Goal: Task Accomplishment & Management: Manage account settings

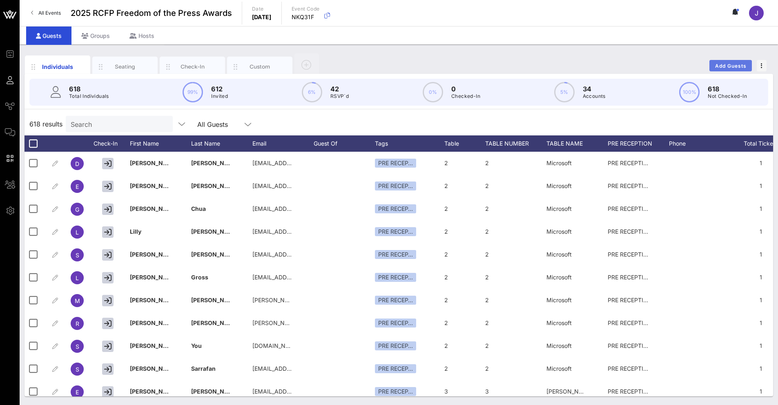
click at [734, 66] on span "Add Guests" at bounding box center [731, 66] width 32 height 6
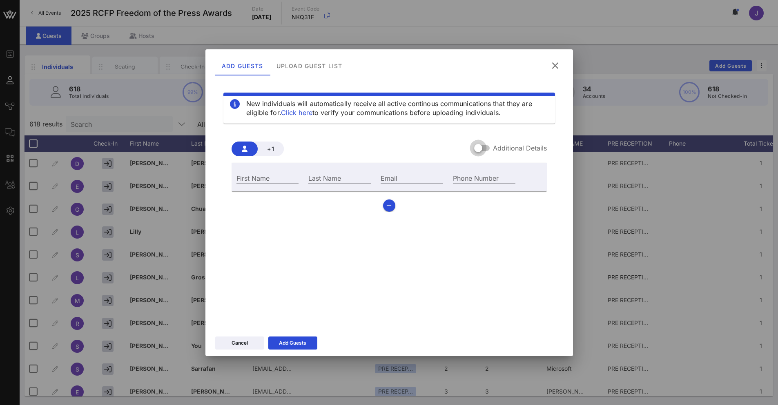
click at [478, 153] on div at bounding box center [478, 148] width 14 height 14
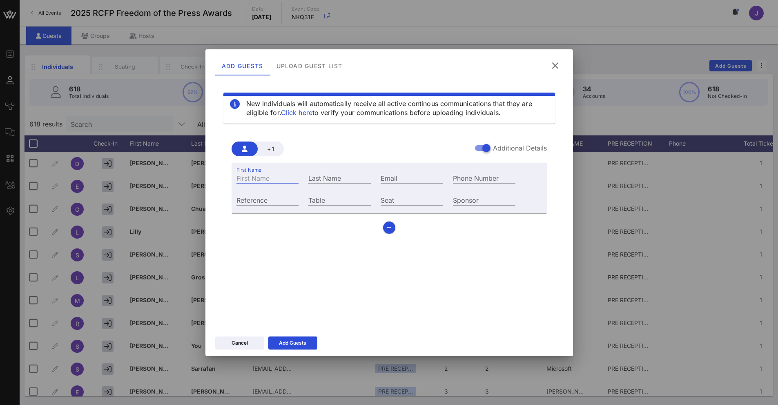
click at [263, 183] on div "First Name" at bounding box center [267, 178] width 62 height 11
type input "April"
type input "[PERSON_NAME]"
paste input "[EMAIL_ADDRESS][PERSON_NAME][DOMAIN_NAME]"
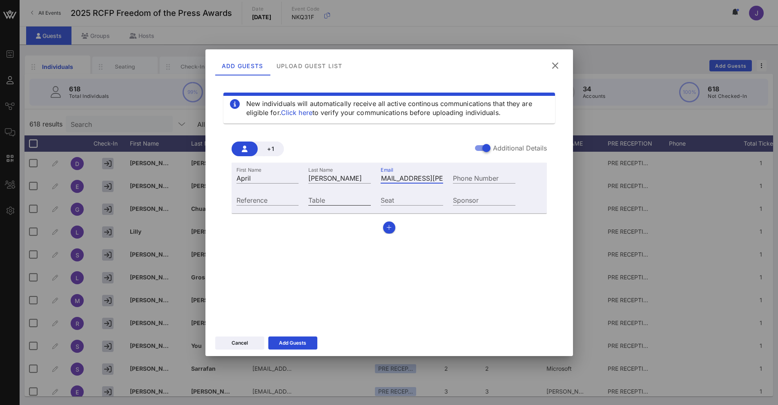
type input "[EMAIL_ADDRESS][PERSON_NAME][DOMAIN_NAME]"
click at [329, 202] on input "Table" at bounding box center [339, 200] width 62 height 11
type input "43"
click at [291, 345] on div "Cancel Add Guests" at bounding box center [388, 345] width 367 height 24
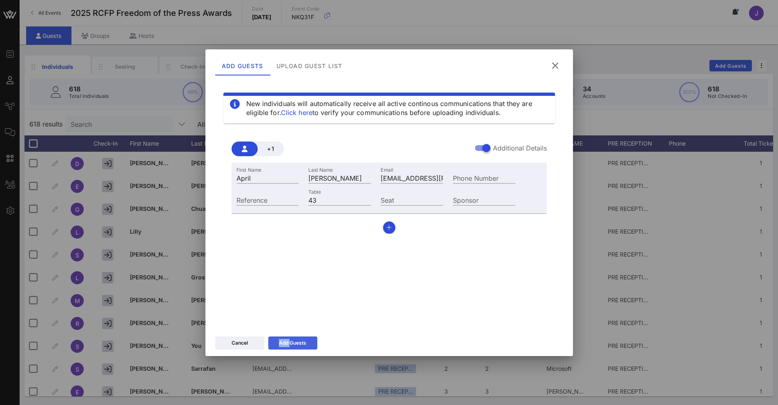
click at [299, 343] on div "Add Guests" at bounding box center [292, 343] width 27 height 8
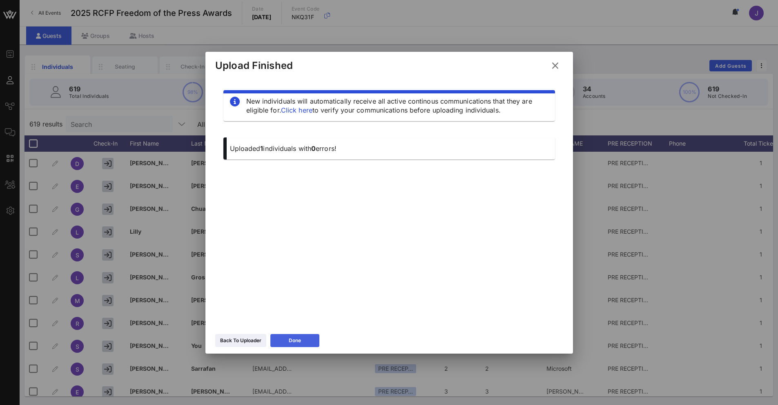
click at [293, 345] on div "Done" at bounding box center [295, 341] width 12 height 8
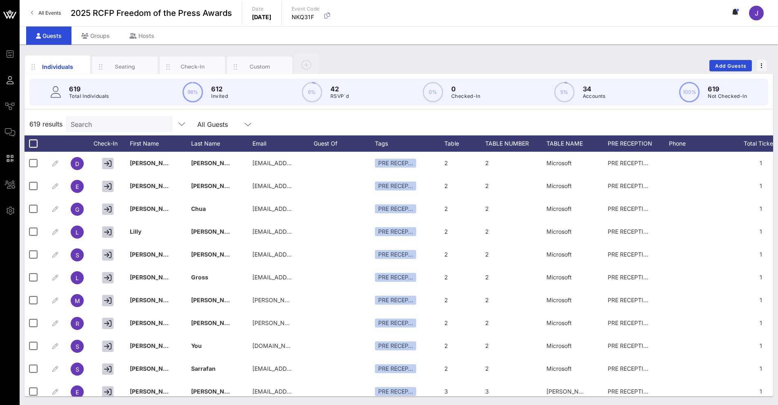
click at [85, 130] on div "Search" at bounding box center [119, 124] width 96 height 16
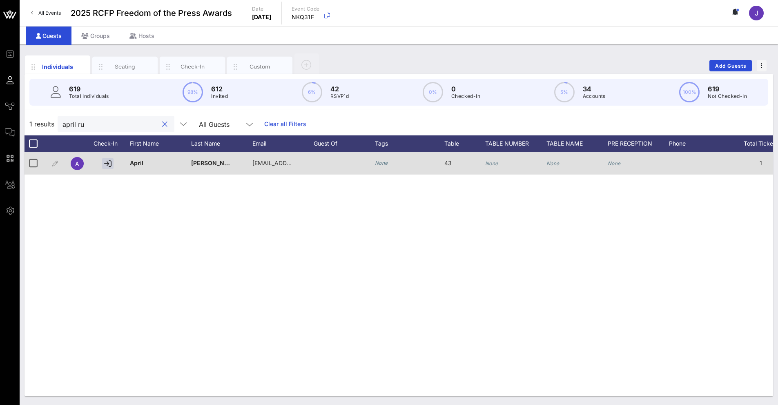
type input "april ru"
click at [489, 162] on icon "None" at bounding box center [491, 163] width 13 height 6
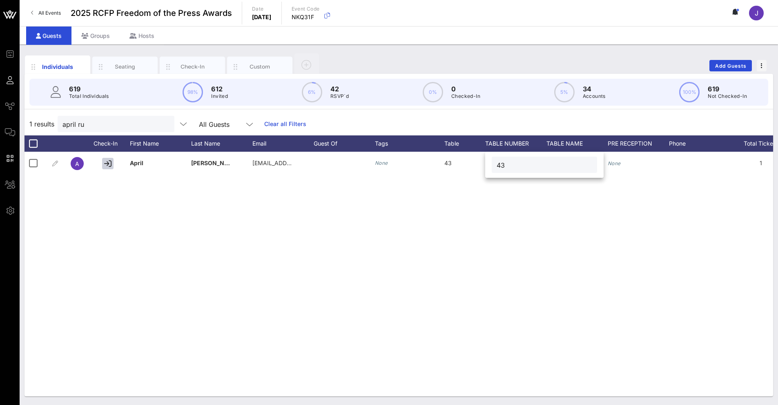
type input "43"
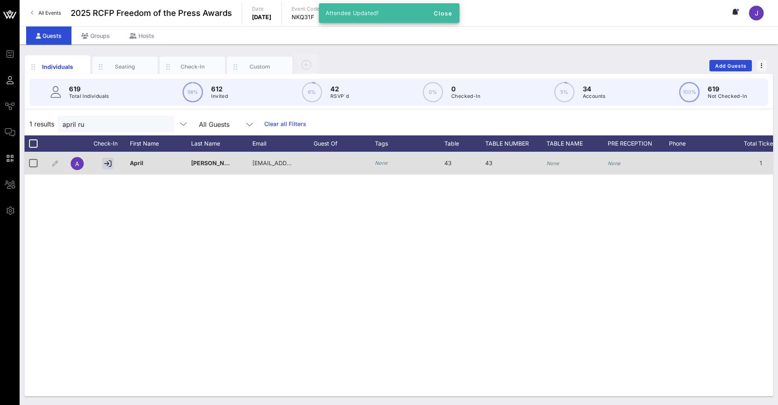
click at [549, 164] on icon "None" at bounding box center [552, 163] width 13 height 6
type input "DCI"
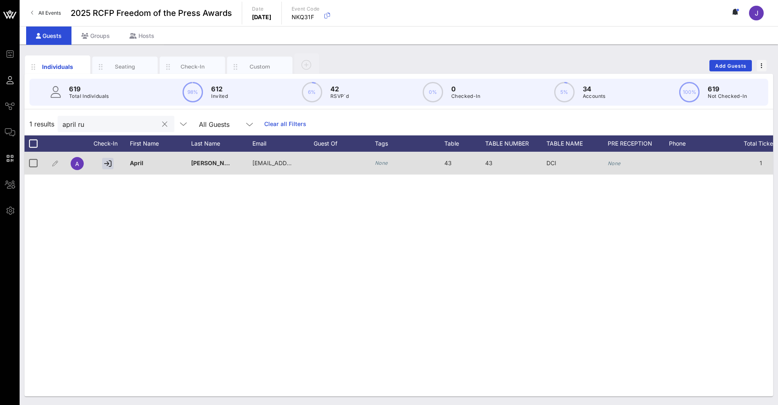
drag, startPoint x: 111, startPoint y: 117, endPoint x: 59, endPoint y: 121, distance: 52.4
click at [59, 121] on div "april ru" at bounding box center [116, 124] width 117 height 16
click at [91, 128] on input "april ru" at bounding box center [110, 124] width 96 height 11
drag, startPoint x: 91, startPoint y: 128, endPoint x: 68, endPoint y: 122, distance: 24.5
click at [62, 129] on input "april ru" at bounding box center [110, 124] width 96 height 11
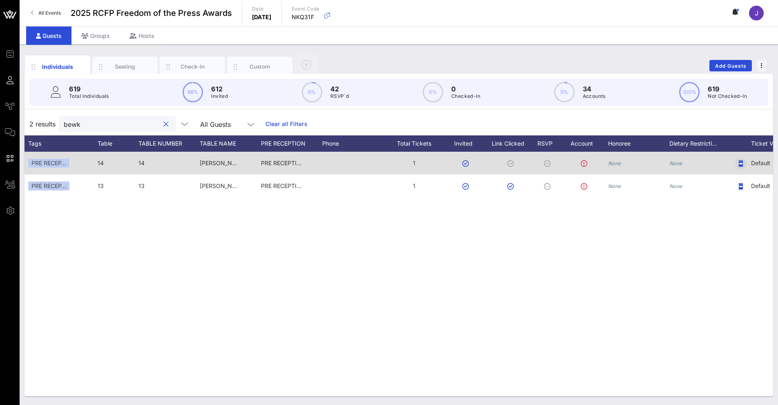
type input "bewk"
click at [742, 164] on icon "button" at bounding box center [741, 163] width 4 height 7
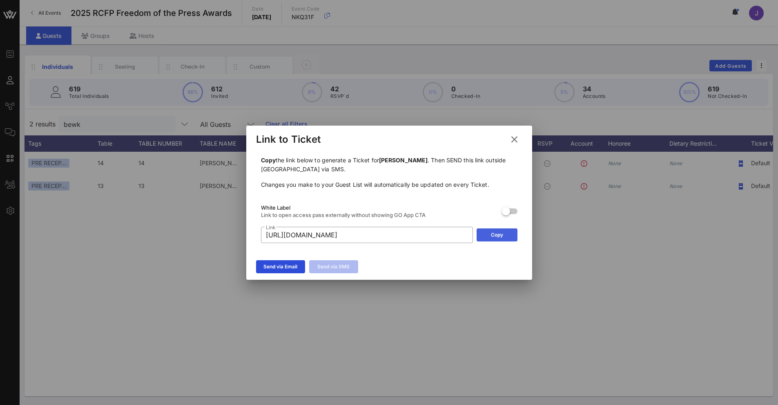
click at [503, 231] on button "Copy" at bounding box center [496, 235] width 41 height 13
click at [518, 140] on icon at bounding box center [514, 139] width 12 height 11
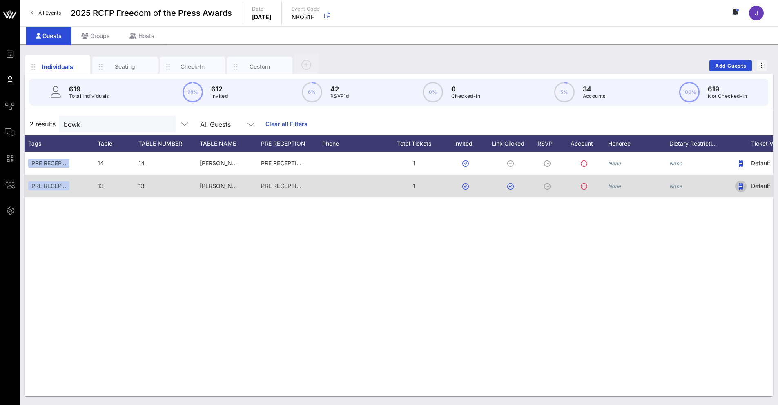
click at [743, 187] on icon "button" at bounding box center [741, 186] width 4 height 7
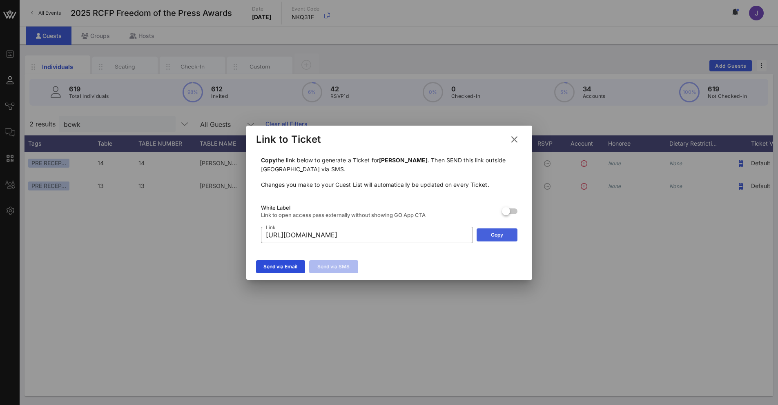
click at [490, 234] on button "Copy" at bounding box center [496, 235] width 41 height 13
click at [515, 138] on icon at bounding box center [514, 140] width 11 height 10
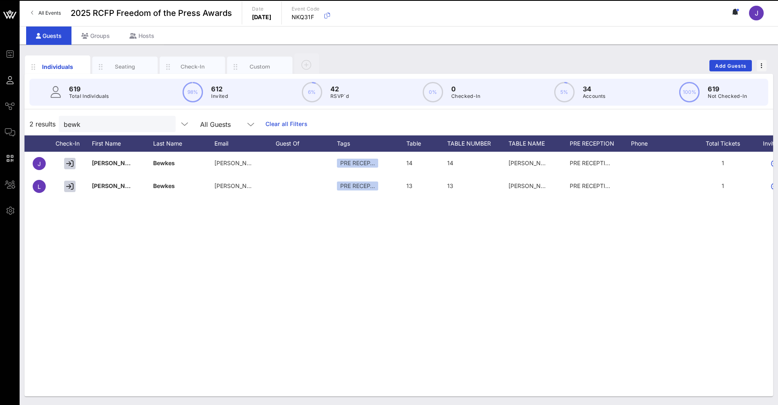
scroll to position [0, 18]
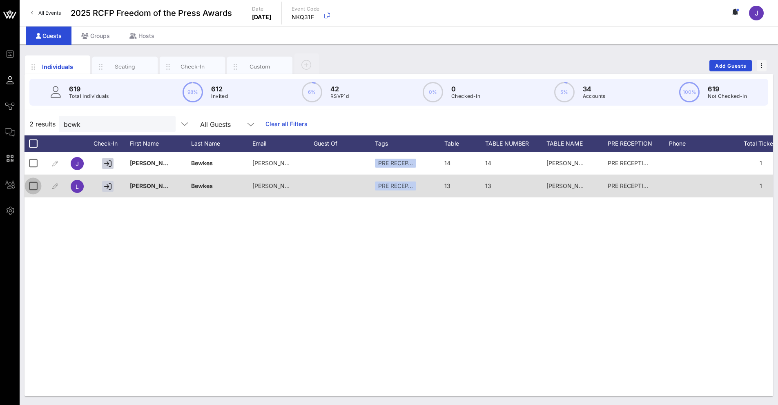
click at [36, 187] on div at bounding box center [33, 186] width 14 height 14
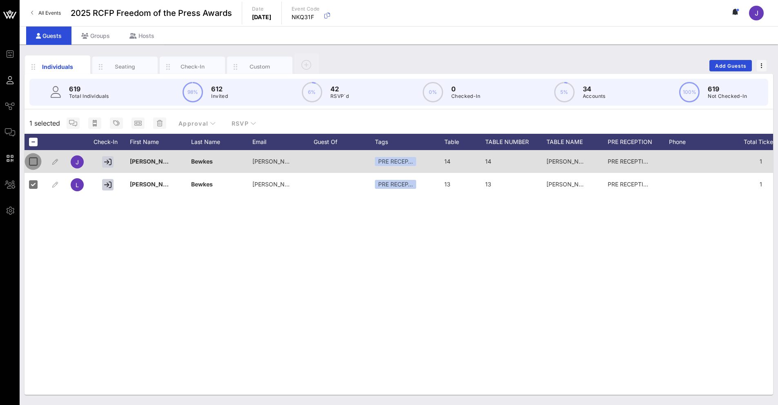
click at [37, 159] on div at bounding box center [33, 162] width 14 height 14
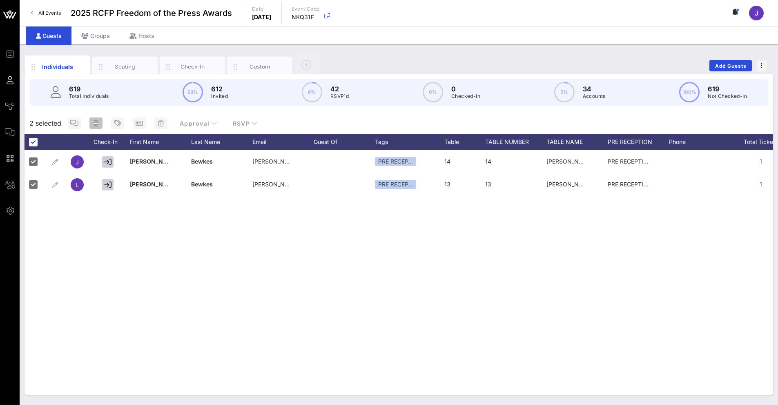
click at [96, 122] on icon "button" at bounding box center [96, 123] width 4 height 7
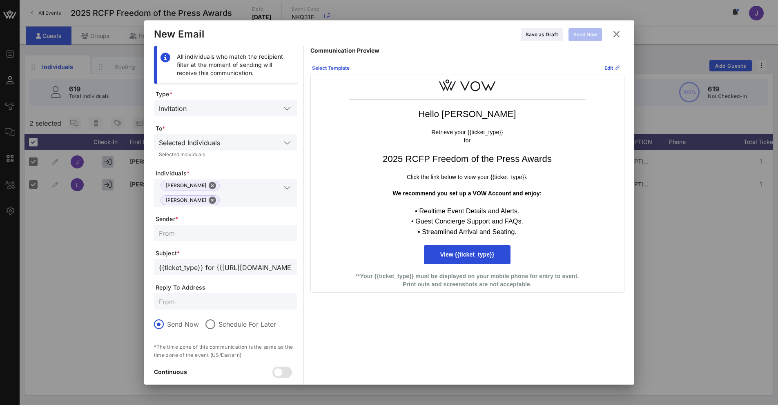
click at [324, 65] on div "Select Template" at bounding box center [331, 68] width 38 height 8
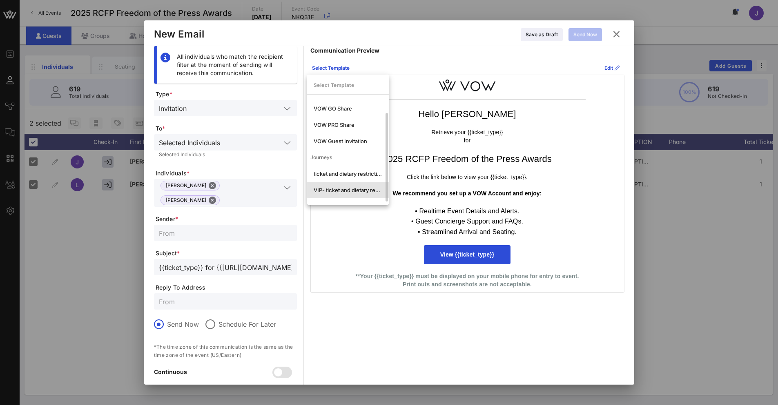
click at [342, 189] on div "VIP- ticket and dietary restrictions" at bounding box center [348, 190] width 69 height 7
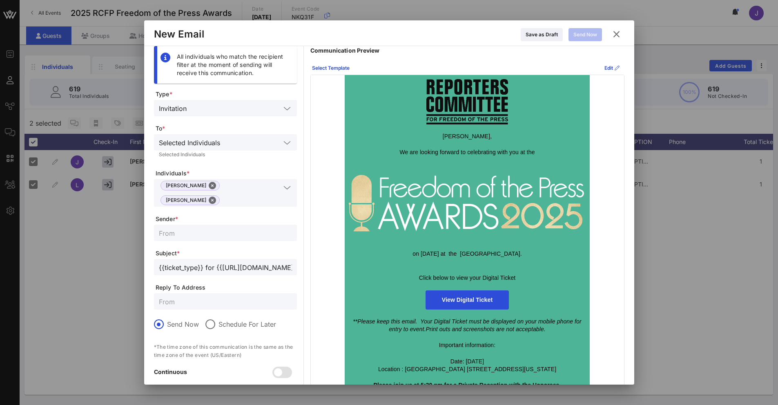
click at [179, 228] on input "text" at bounding box center [225, 233] width 133 height 11
type input "Reporters Committee for Freedom of the Press"
click at [214, 296] on input "text" at bounding box center [225, 301] width 133 height 11
type input "[EMAIL_ADDRESS][DOMAIN_NAME]"
click at [337, 70] on div "Select Template" at bounding box center [331, 68] width 38 height 8
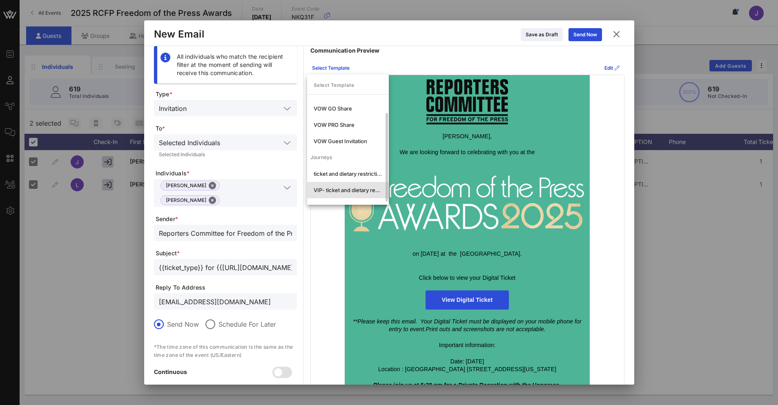
click at [336, 191] on div "VIP- ticket and dietary restrictions" at bounding box center [348, 190] width 69 height 7
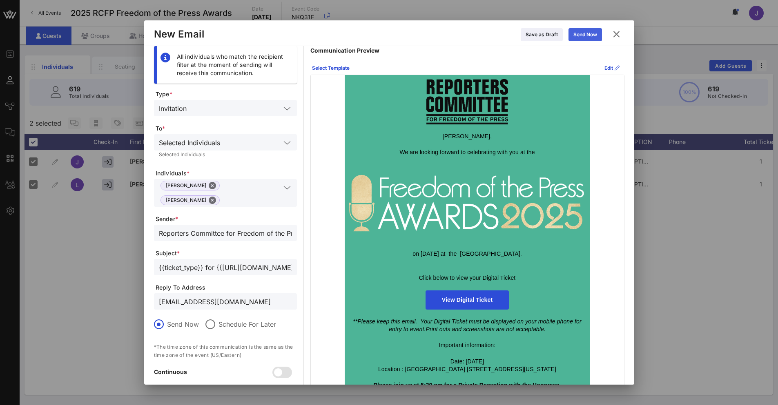
click at [587, 36] on button "Send Now" at bounding box center [584, 34] width 33 height 13
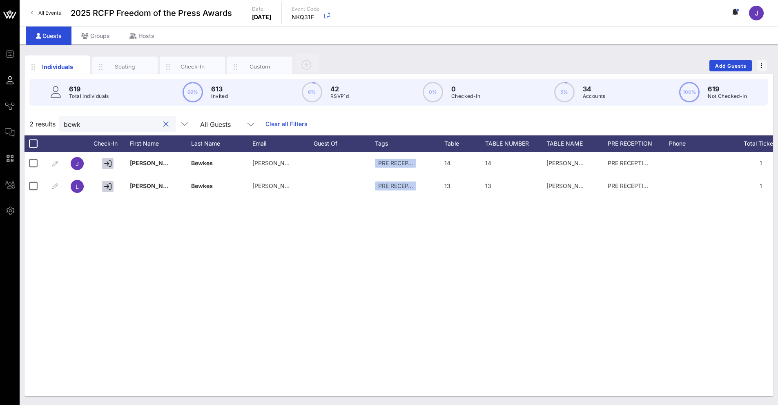
drag, startPoint x: 99, startPoint y: 122, endPoint x: 48, endPoint y: 120, distance: 51.5
click at [60, 126] on div "bewk" at bounding box center [117, 124] width 117 height 16
type input "easton"
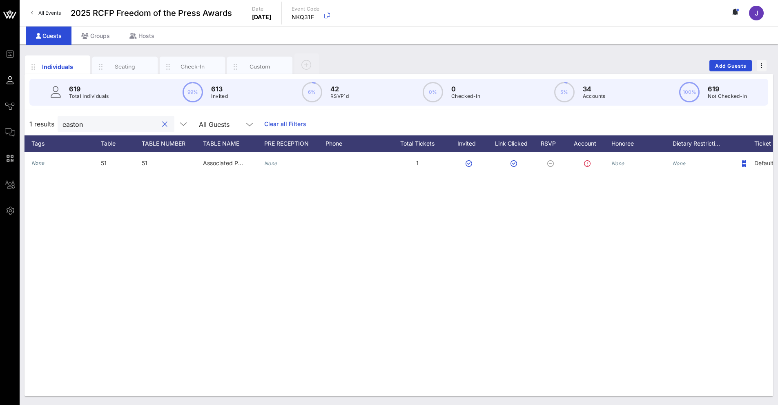
scroll to position [0, 381]
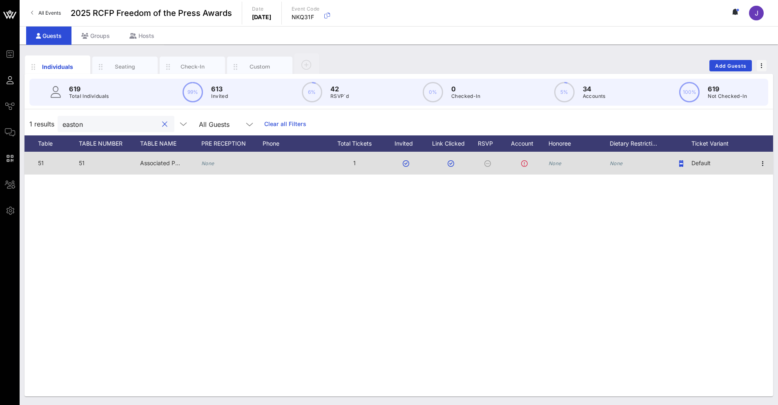
click at [625, 163] on div "None" at bounding box center [640, 168] width 61 height 32
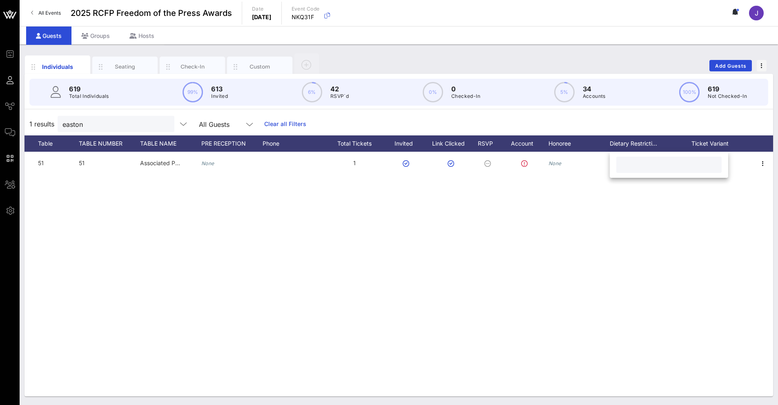
click at [638, 167] on input "text" at bounding box center [669, 165] width 96 height 11
type input "g"
type input "vegt and gluten and dairy allergies"
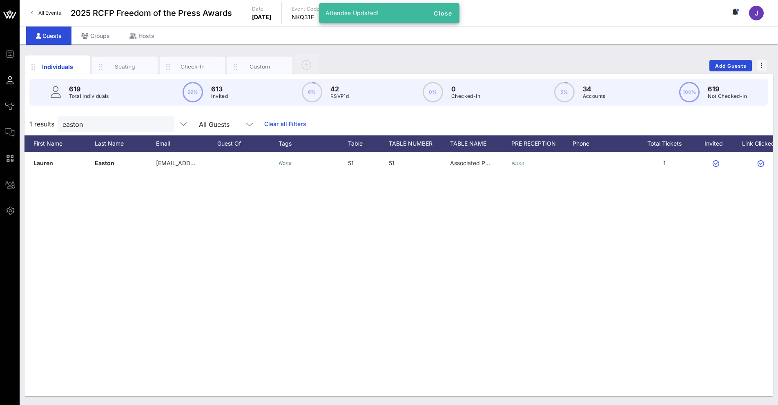
scroll to position [0, 81]
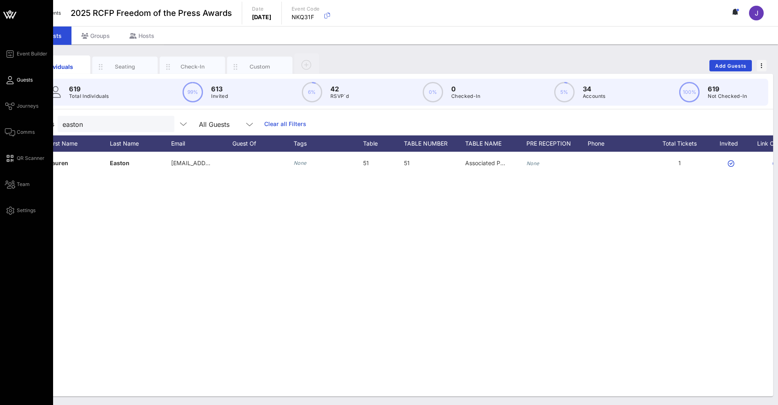
click at [35, 312] on div "Event Builder Guests Journeys Comms QR Scanner Team Settings" at bounding box center [26, 202] width 53 height 405
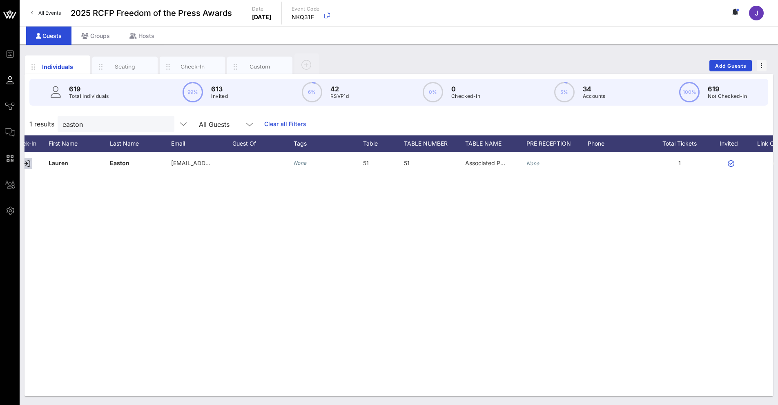
click at [737, 11] on icon at bounding box center [736, 11] width 2 height 5
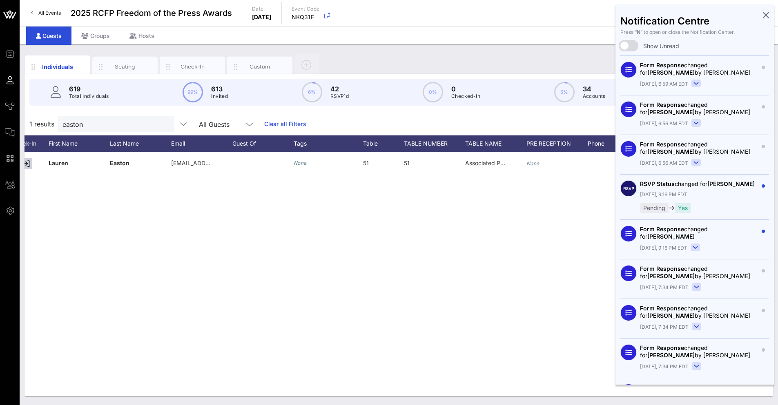
click at [700, 244] on rect at bounding box center [695, 247] width 9 height 7
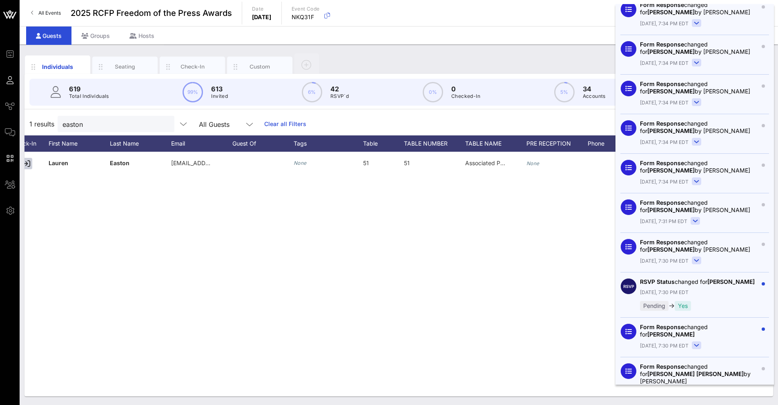
scroll to position [367, 0]
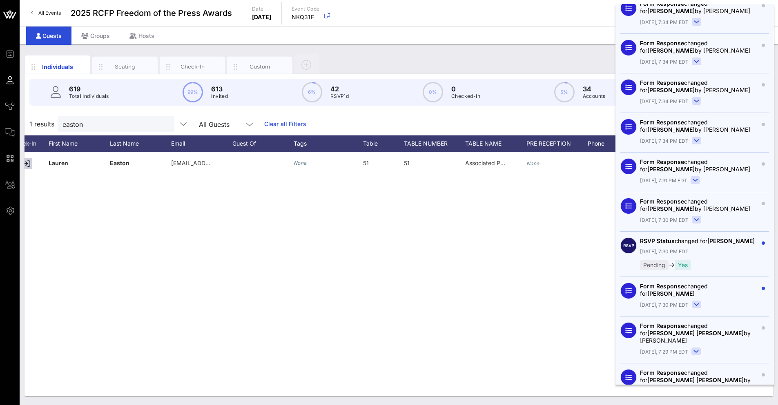
click at [701, 306] on rect at bounding box center [696, 304] width 9 height 7
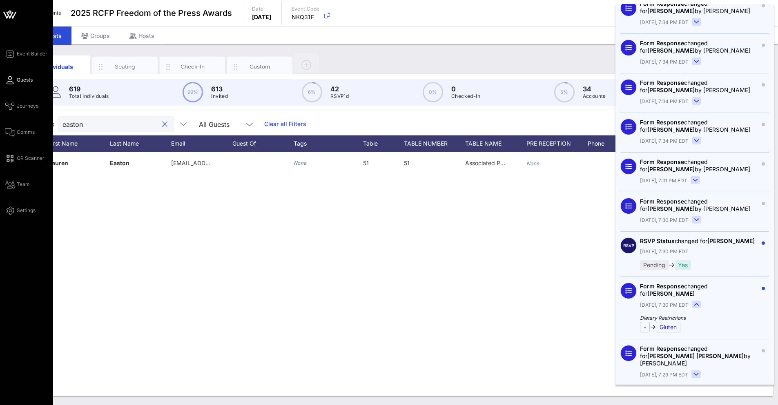
drag, startPoint x: 104, startPoint y: 120, endPoint x: 4, endPoint y: 80, distance: 107.8
click at [3, 101] on div "Event Builder Guests Journeys Comms QR Scanner Team Settings 2025 RCFP Freedom …" at bounding box center [389, 202] width 778 height 405
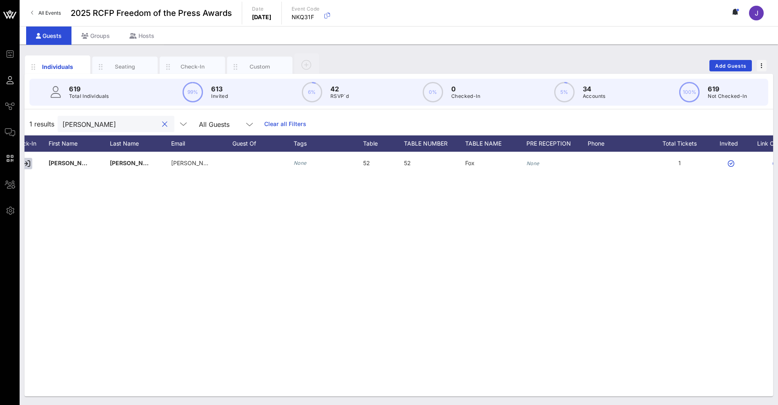
type input "[PERSON_NAME]"
click at [735, 13] on icon at bounding box center [735, 12] width 7 height 7
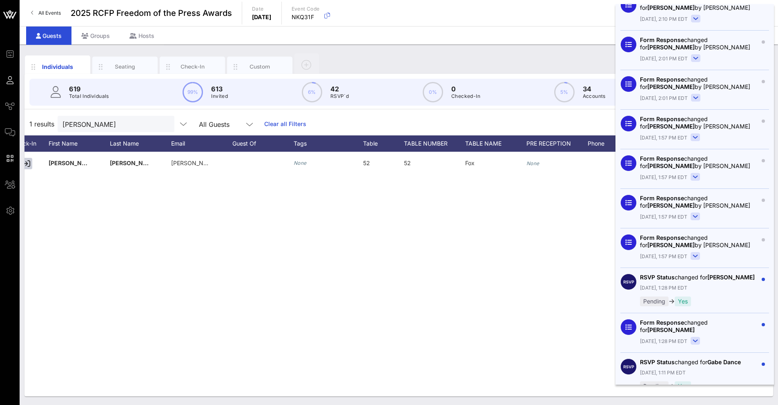
scroll to position [1711, 0]
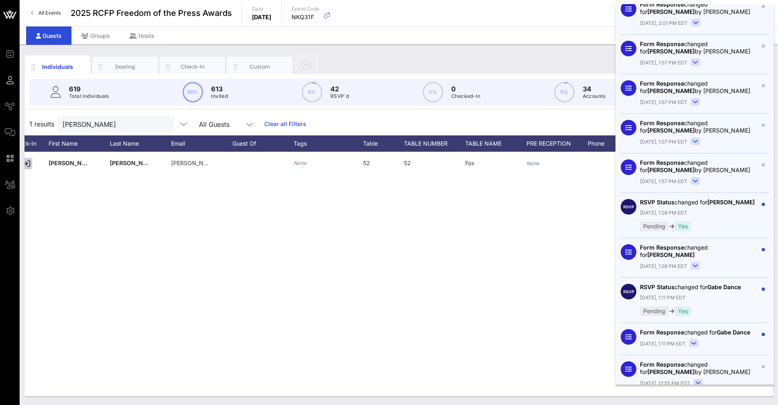
click at [700, 263] on rect at bounding box center [695, 266] width 9 height 7
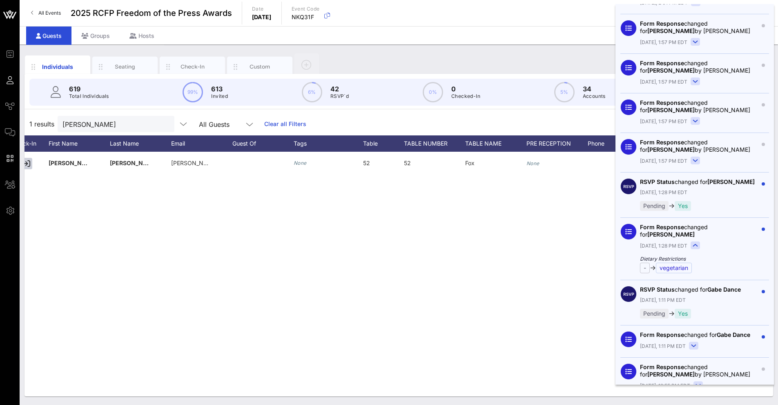
scroll to position [1752, 0]
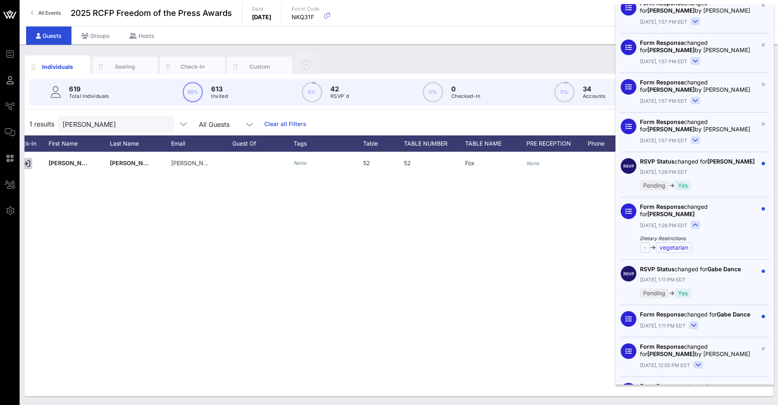
click at [698, 325] on rect at bounding box center [693, 325] width 9 height 7
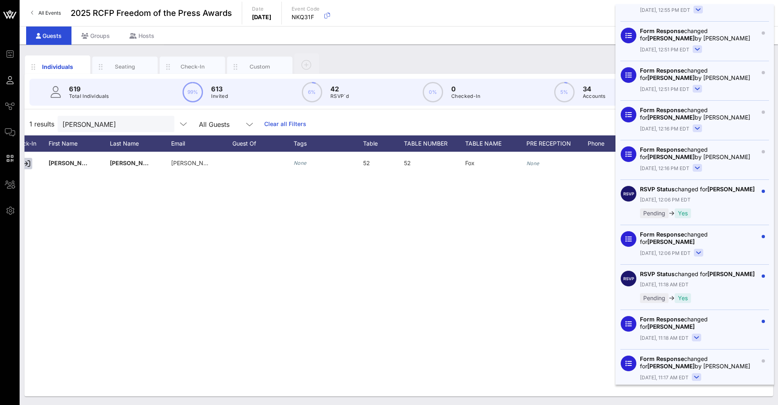
scroll to position [2160, 0]
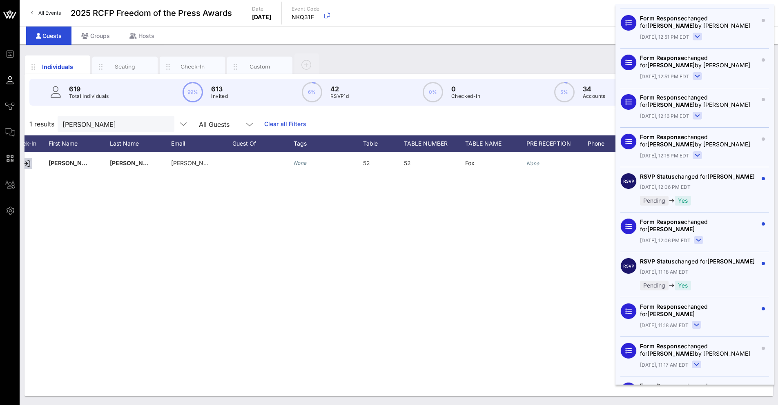
click at [703, 237] on rect at bounding box center [698, 240] width 9 height 7
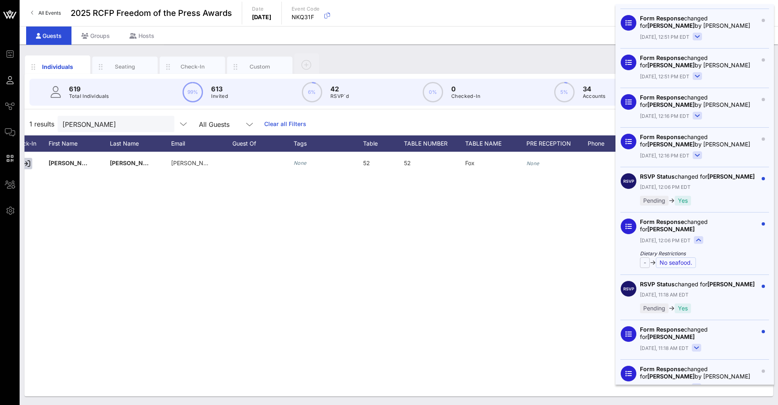
scroll to position [2201, 0]
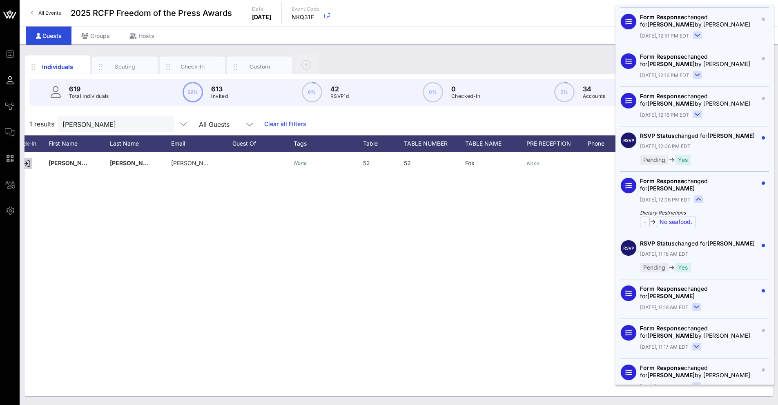
click at [701, 307] on rect at bounding box center [696, 307] width 9 height 7
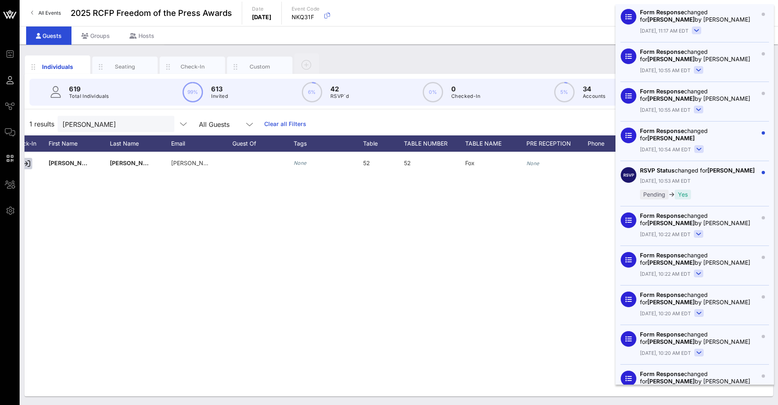
scroll to position [2658, 0]
click at [703, 148] on rect at bounding box center [698, 150] width 9 height 7
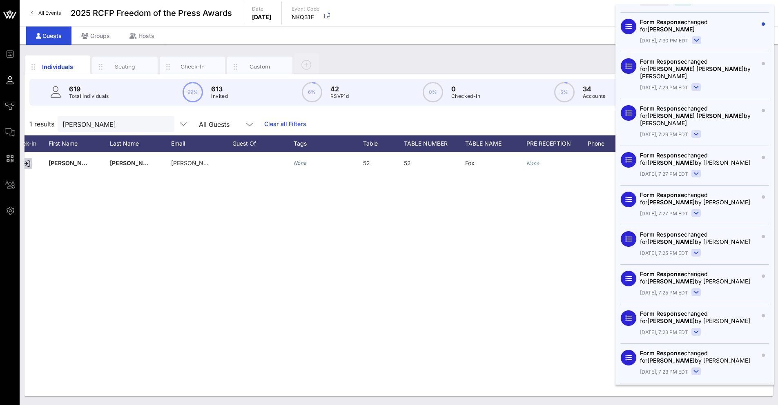
scroll to position [0, 0]
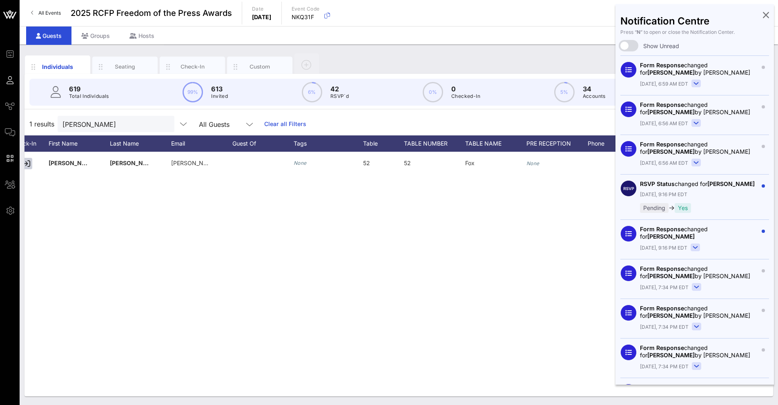
click at [481, 255] on div "S [PERSON_NAME] [PERSON_NAME][EMAIL_ADDRESS][PERSON_NAME][PERSON_NAME][DOMAIN_N…" at bounding box center [398, 274] width 748 height 245
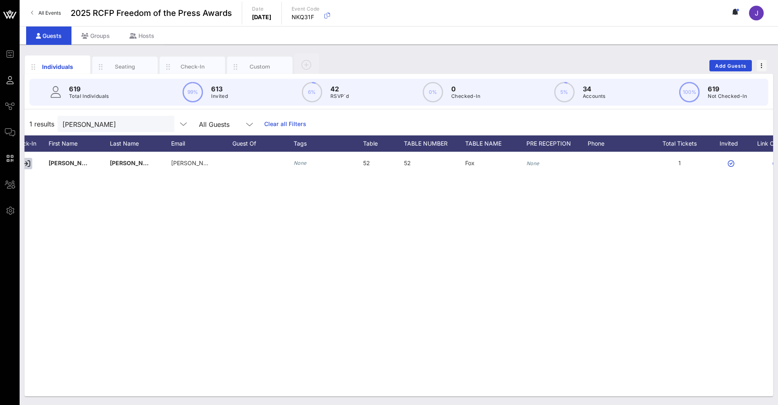
drag, startPoint x: 157, startPoint y: 120, endPoint x: 176, endPoint y: 116, distance: 19.2
click at [162, 120] on button "clear icon" at bounding box center [164, 124] width 5 height 8
type input "[PERSON_NAME]"
drag, startPoint x: 475, startPoint y: 398, endPoint x: 493, endPoint y: 395, distance: 18.2
click at [493, 395] on div "Individuals Seating Check-In Custom Add Guests 619 Total Individuals 99% 613 In…" at bounding box center [399, 225] width 758 height 361
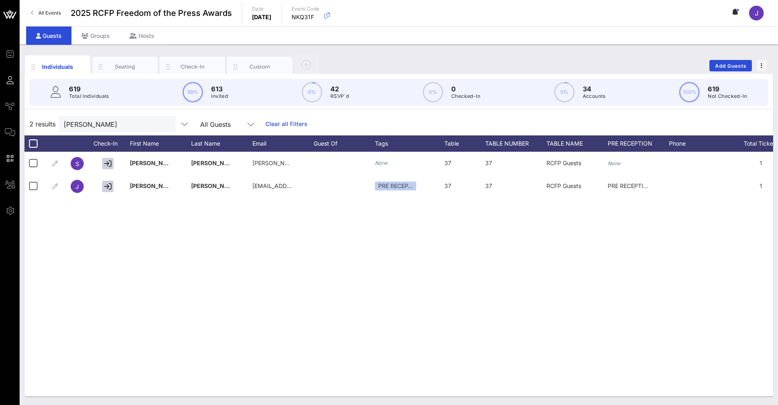
click at [759, 234] on div "S [PERSON_NAME] [PERSON_NAME][EMAIL_ADDRESS][PERSON_NAME][DOMAIN_NAME] None 37 …" at bounding box center [398, 274] width 748 height 245
